Goal: Information Seeking & Learning: Learn about a topic

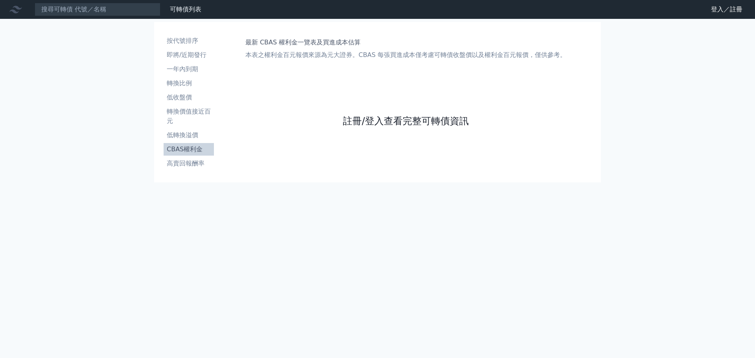
click at [405, 123] on link "註冊/登入查看完整可轉債資訊" at bounding box center [406, 121] width 126 height 13
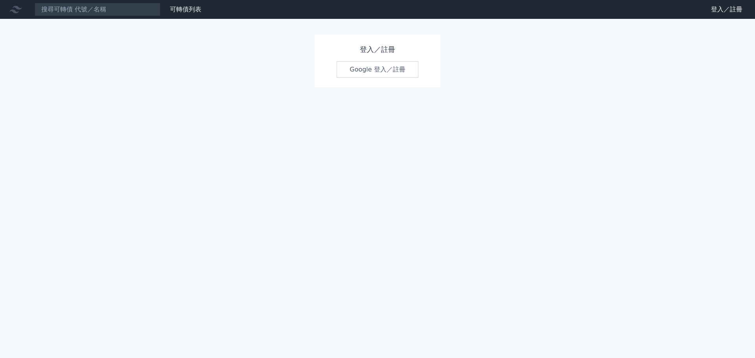
click at [384, 70] on link "Google 登入／註冊" at bounding box center [378, 69] width 82 height 17
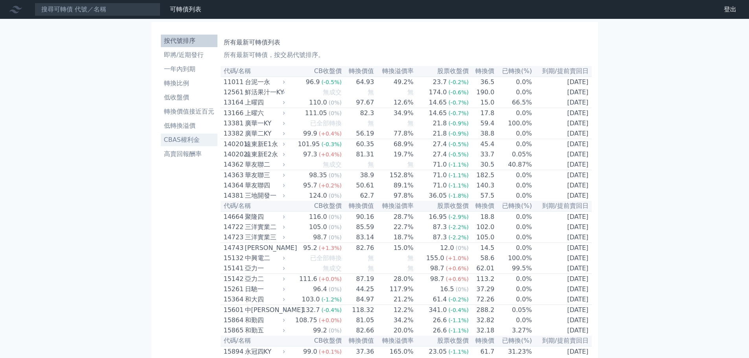
click at [174, 138] on li "CBAS權利金" at bounding box center [189, 139] width 57 height 9
